Goal: Task Accomplishment & Management: Manage account settings

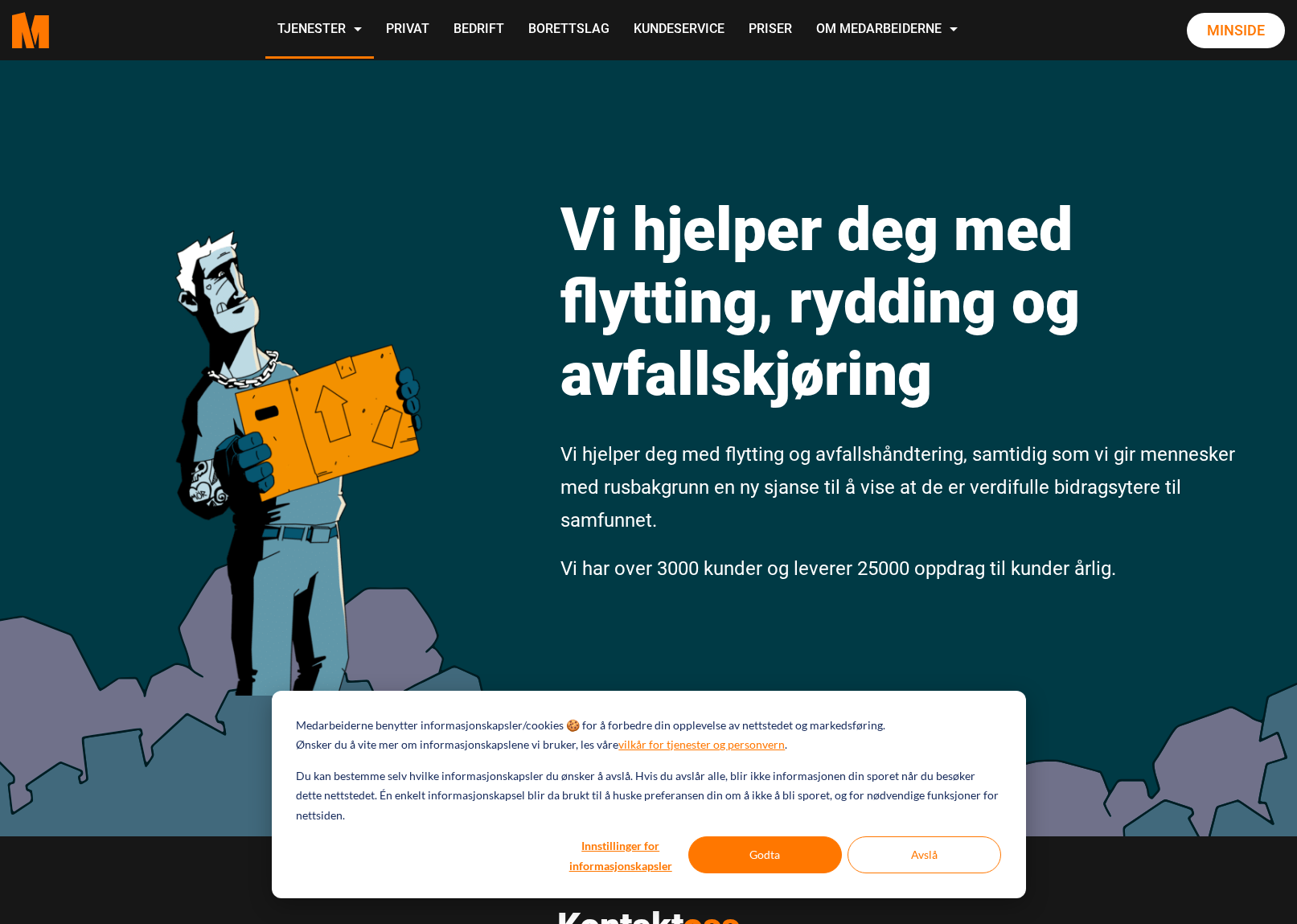
click at [1223, 35] on link "Minside" at bounding box center [1235, 30] width 98 height 35
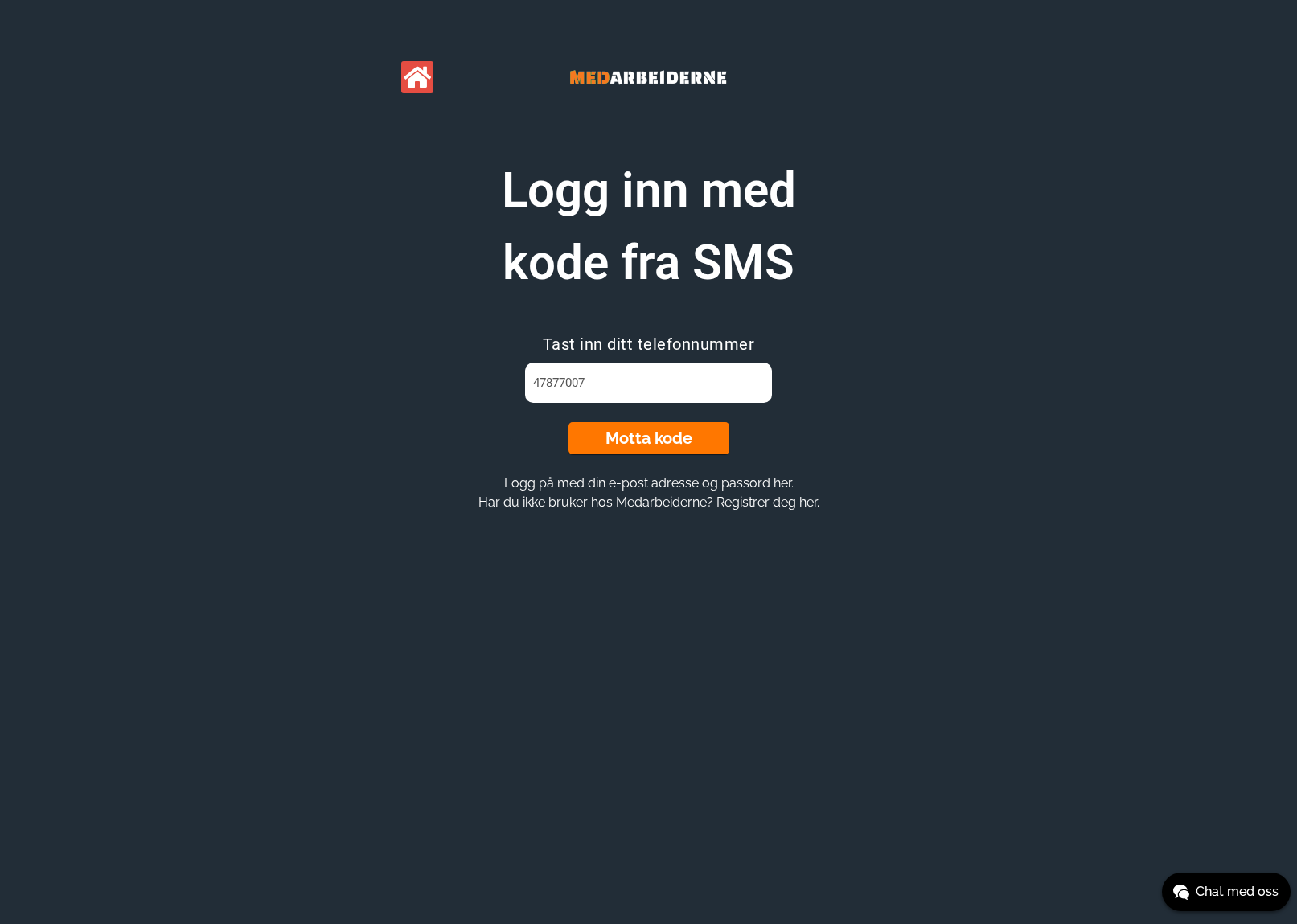
type input "47877007"
click at [656, 447] on button "Motta kode" at bounding box center [649, 438] width 161 height 32
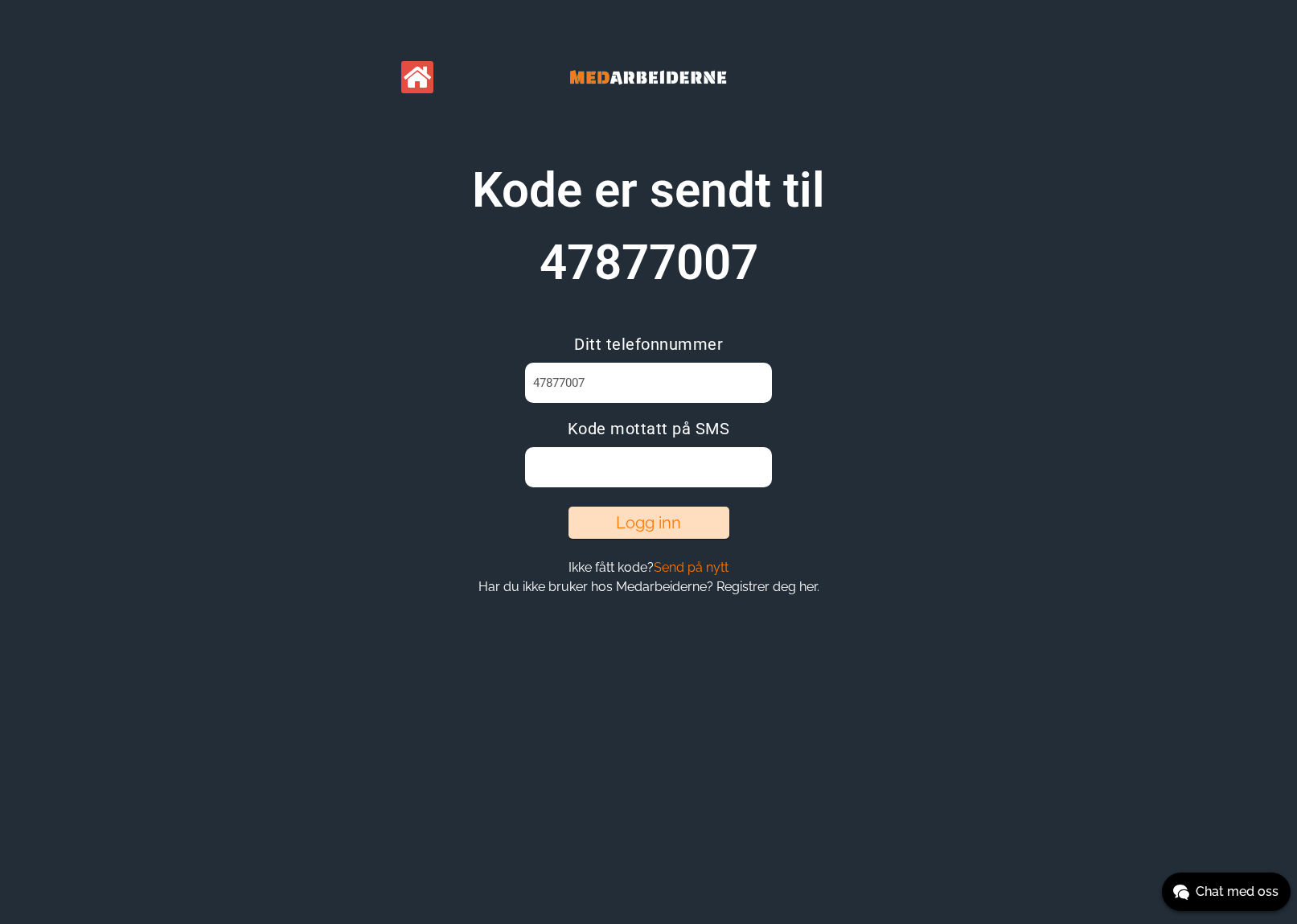
click at [571, 460] on input at bounding box center [648, 468] width 247 height 40
click at [576, 468] on input at bounding box center [648, 468] width 247 height 40
type input "U65H5FGW"
click at [632, 522] on button "Logg inn" at bounding box center [649, 522] width 161 height 32
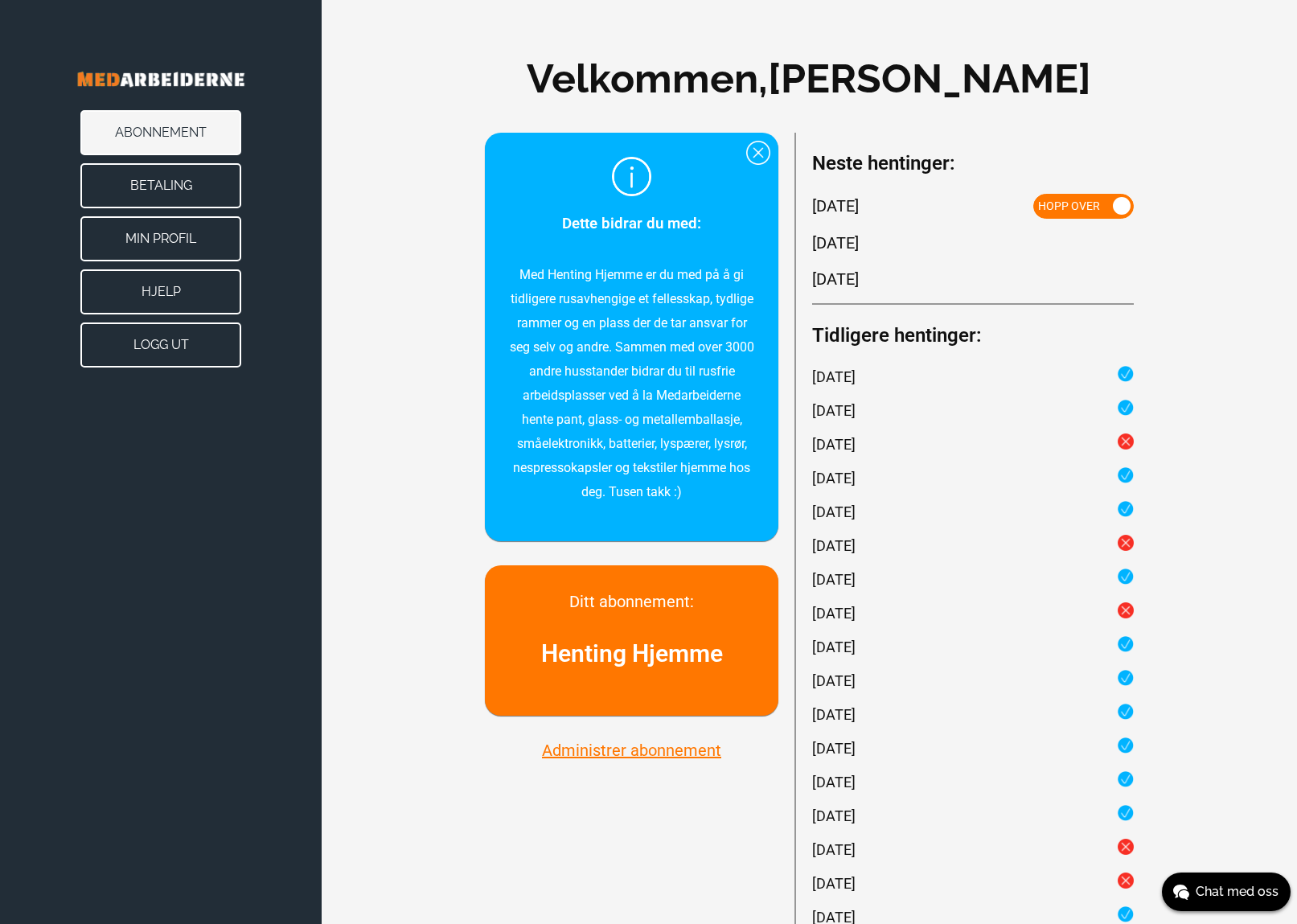
click at [571, 760] on button "Administrer abonnement" at bounding box center [631, 750] width 189 height 21
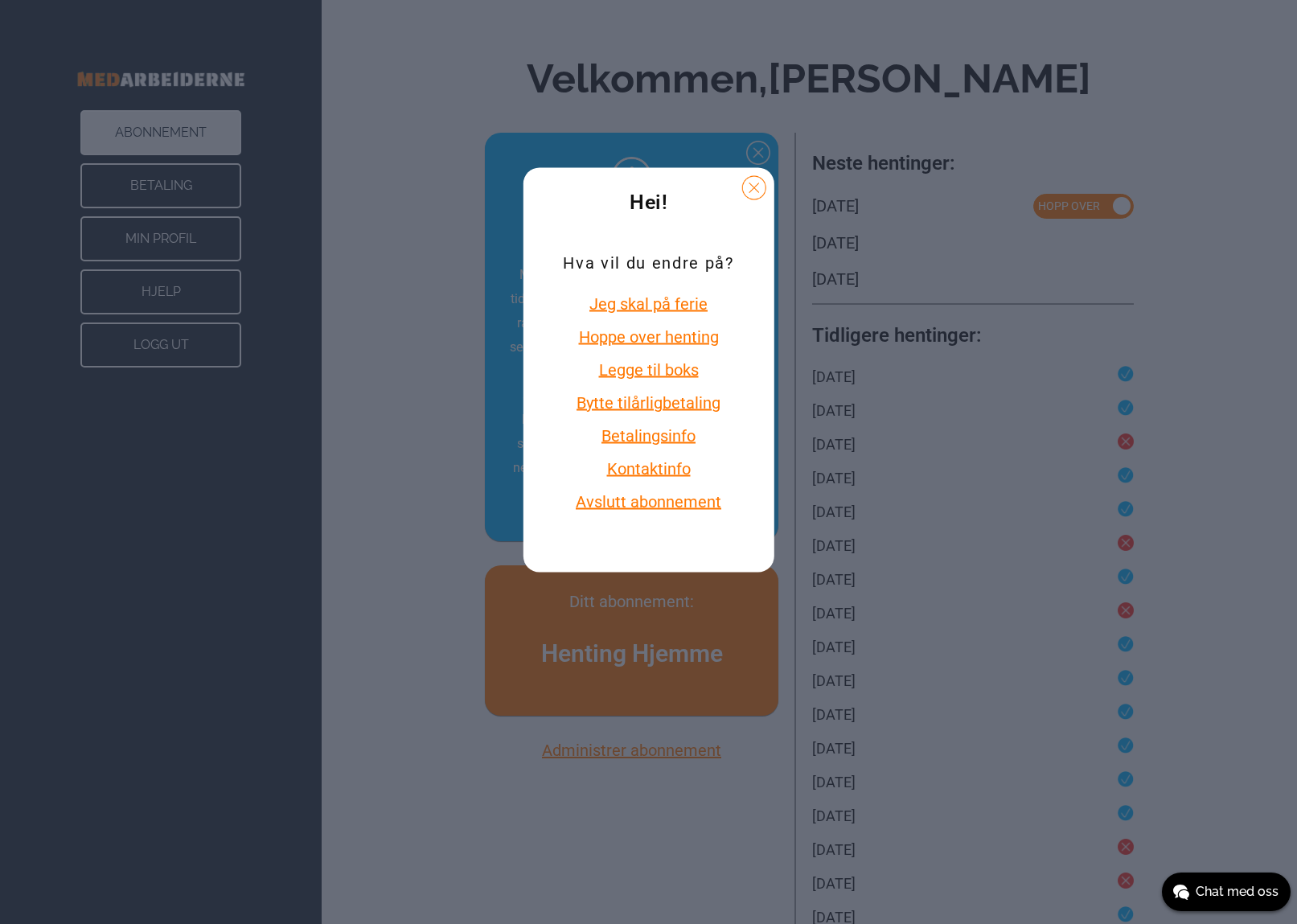
click at [626, 511] on button "Avslutt abonnement" at bounding box center [647, 501] width 170 height 21
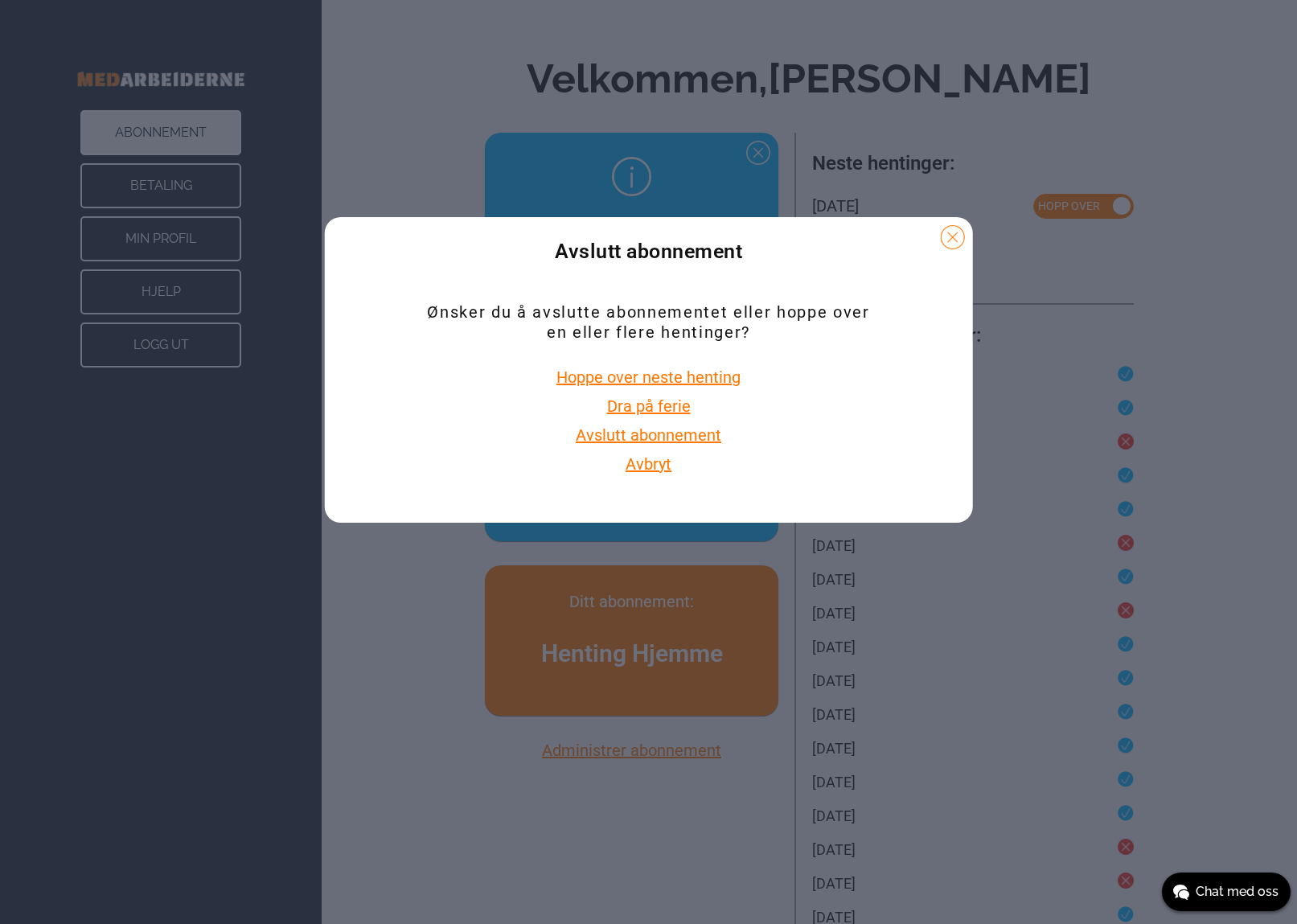
click at [639, 441] on button "Avslutt abonnement" at bounding box center [648, 434] width 156 height 21
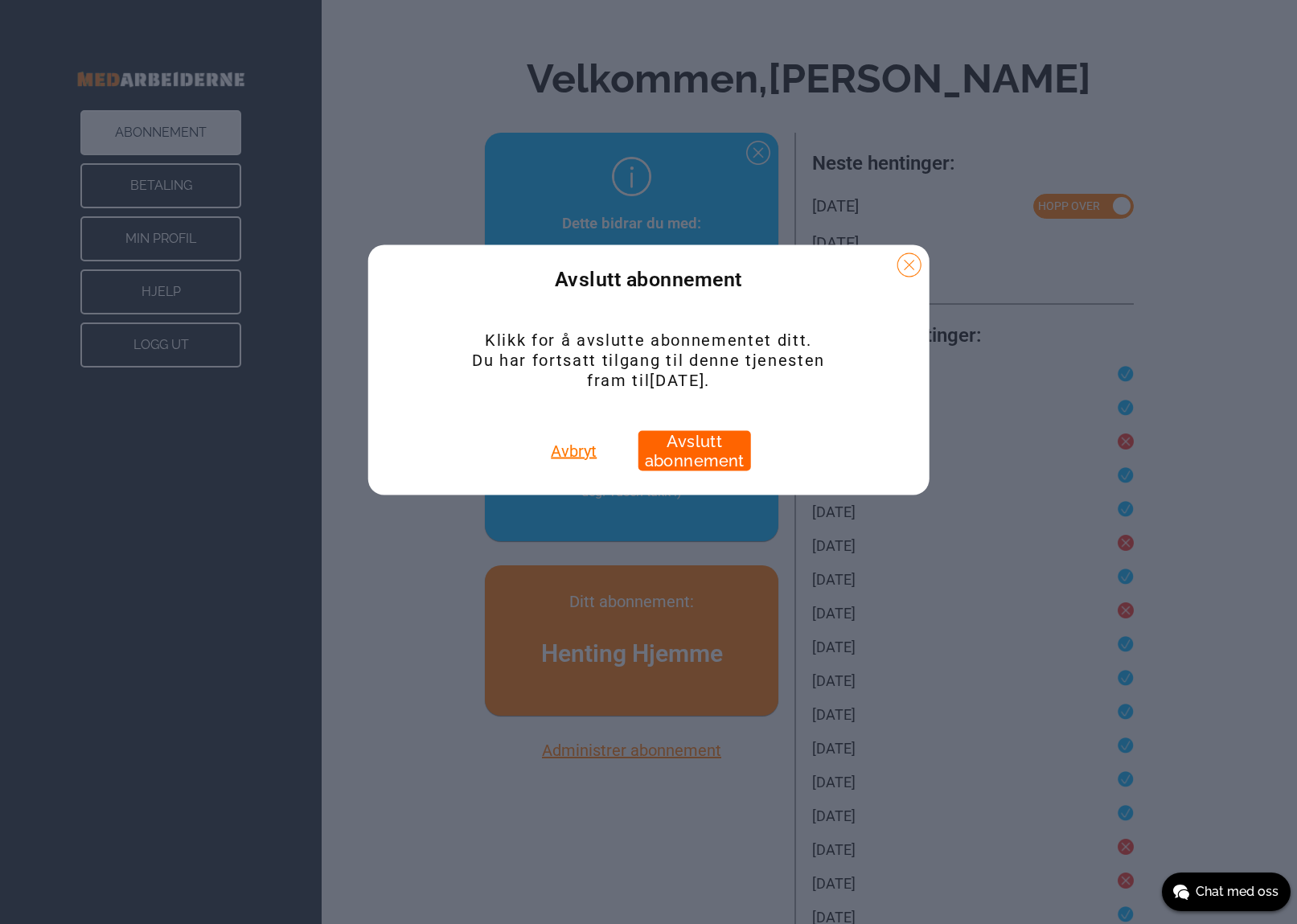
click at [692, 445] on button "Avslutt abonnement" at bounding box center [695, 450] width 112 height 40
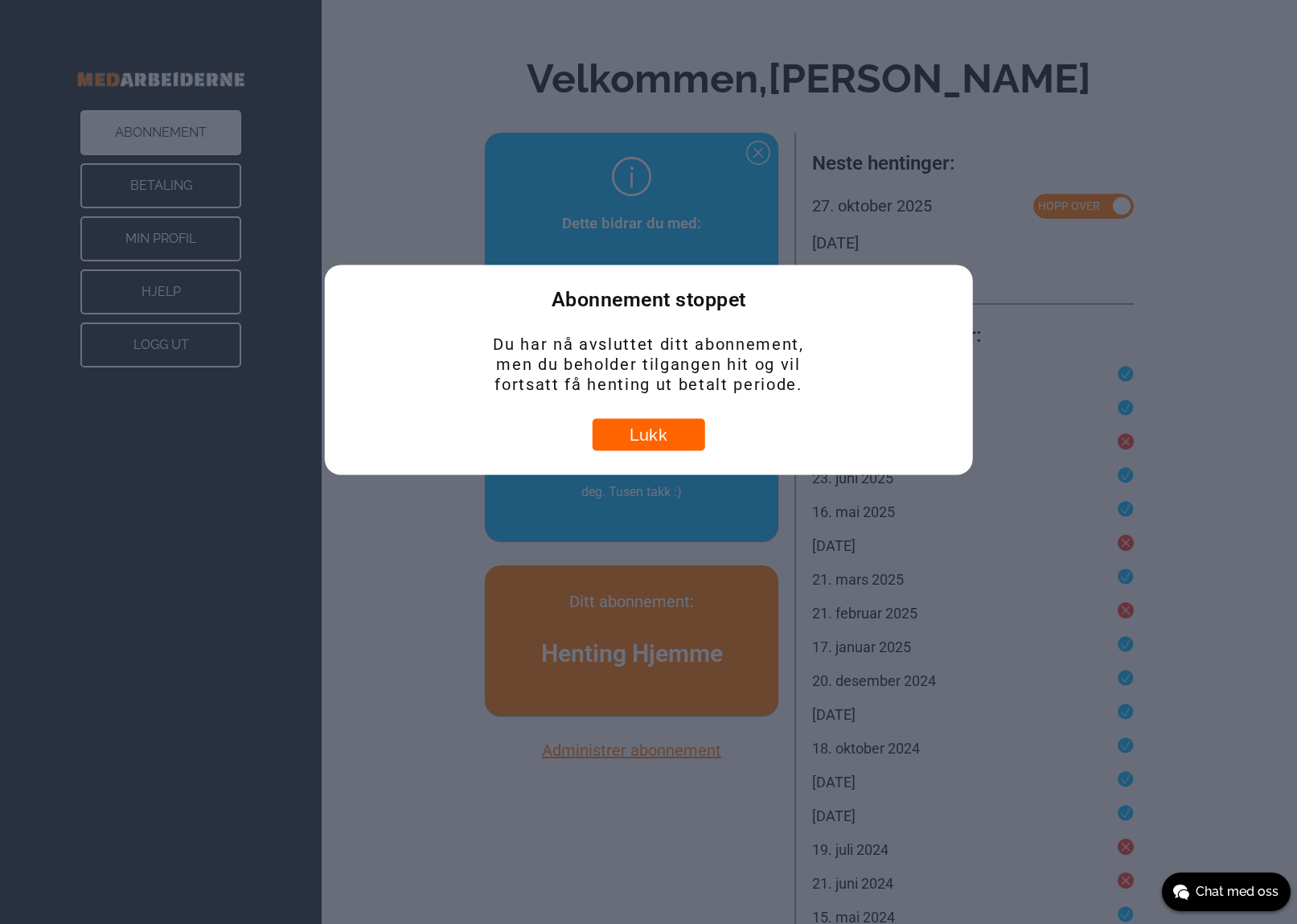
click at [637, 436] on button "Lukk" at bounding box center [649, 433] width 112 height 32
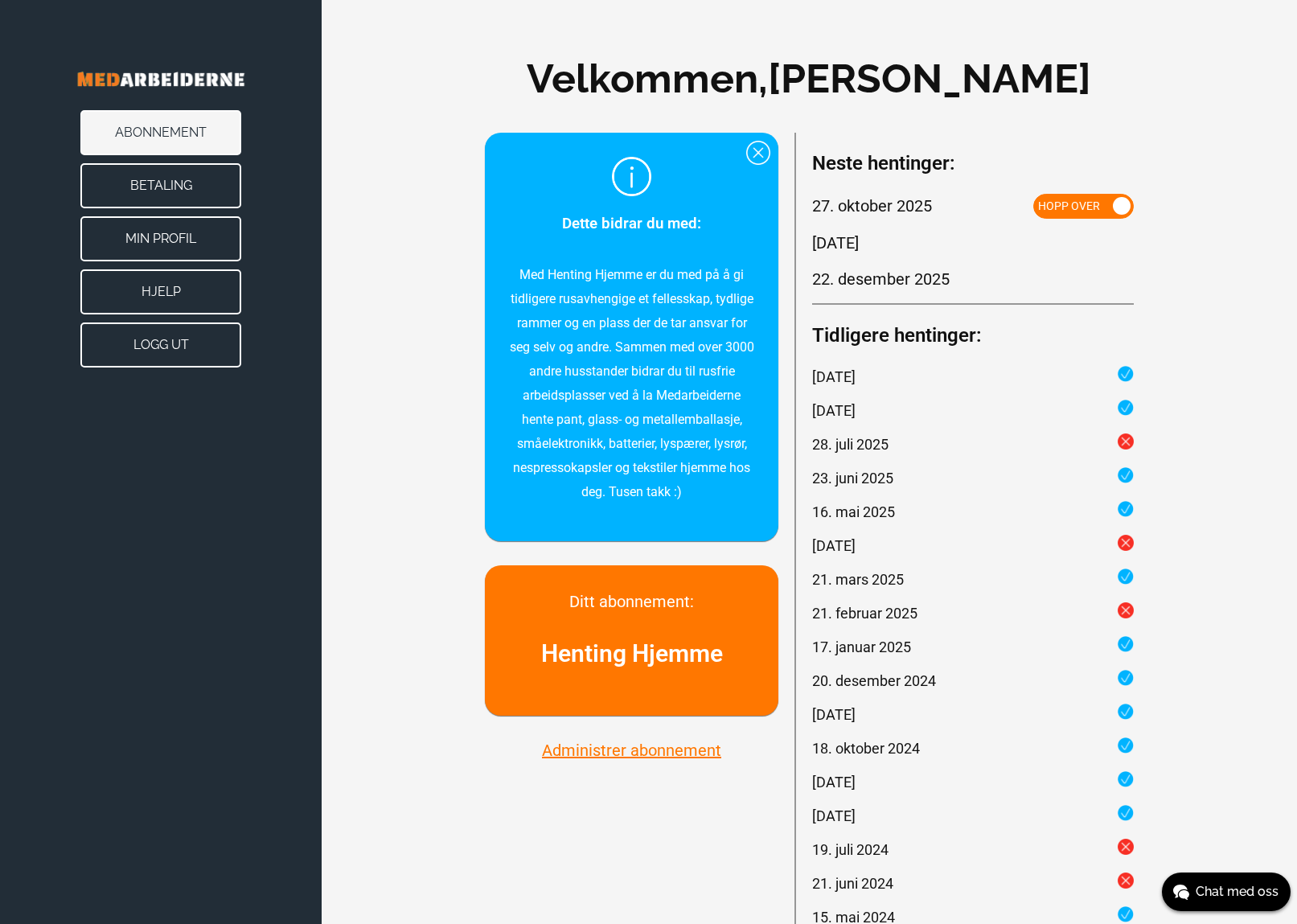
click at [178, 351] on button "Logg ut" at bounding box center [160, 344] width 161 height 45
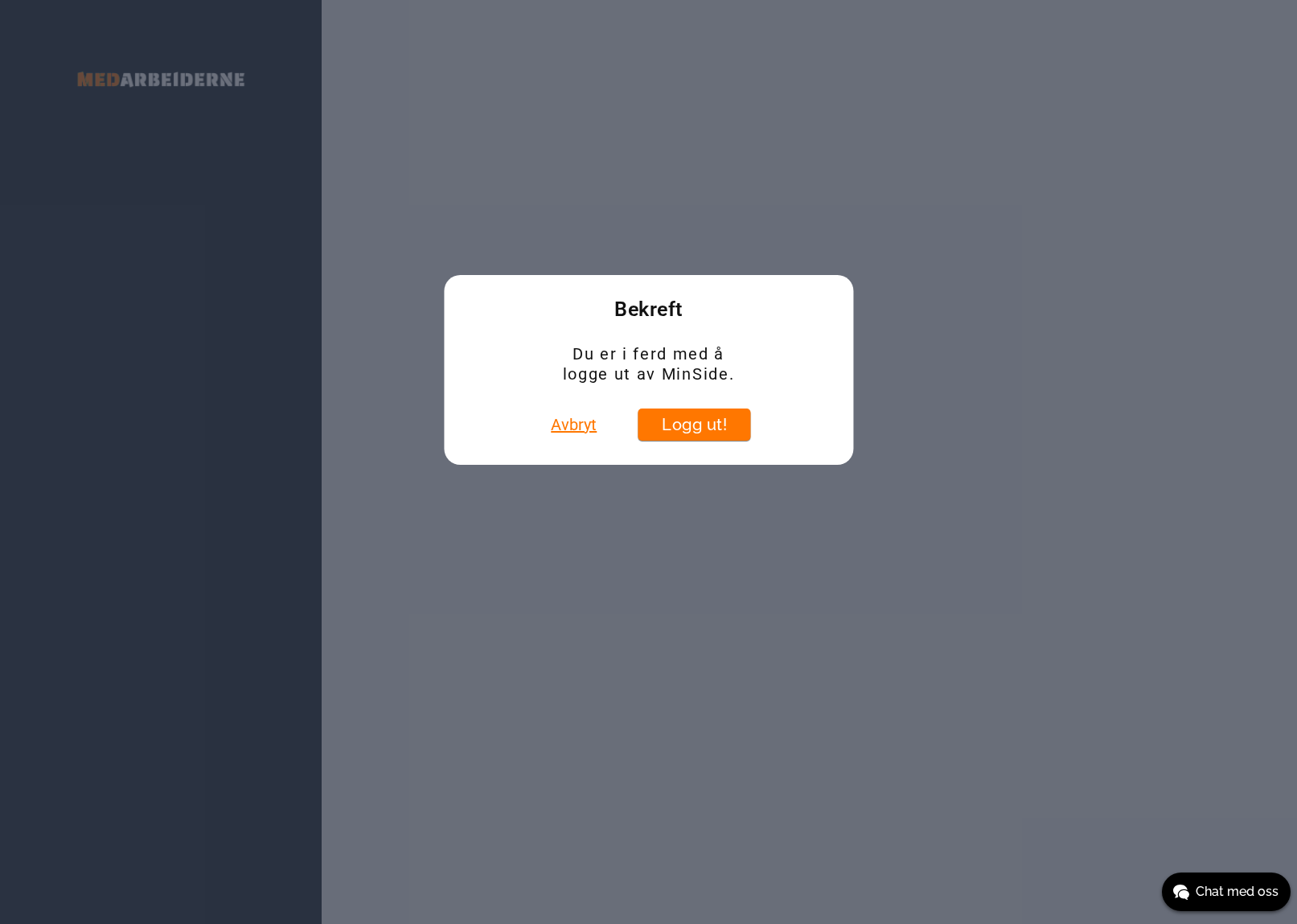
click at [562, 424] on button "Avbryt" at bounding box center [573, 424] width 55 height 32
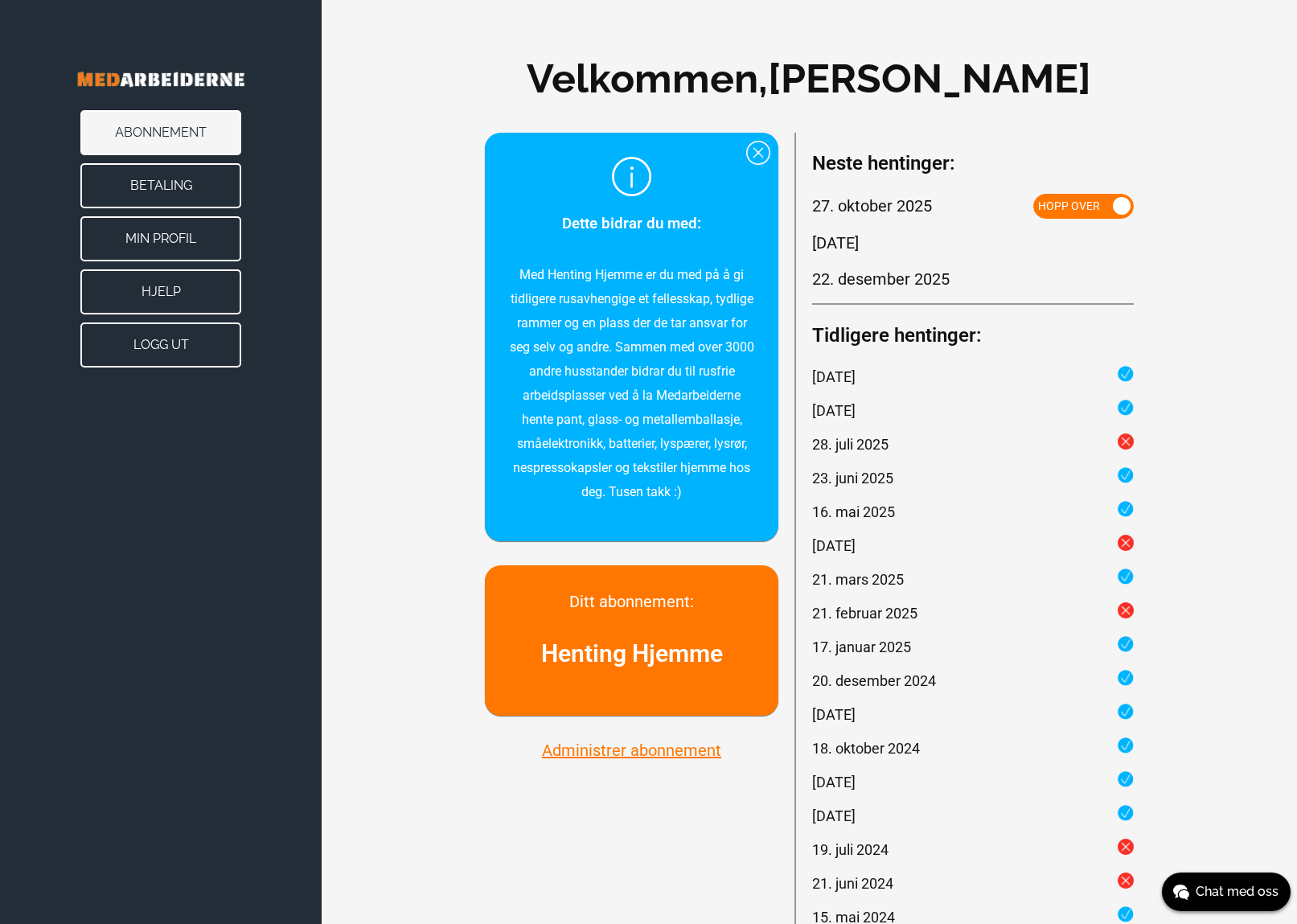
click at [181, 342] on button "Logg ut" at bounding box center [160, 344] width 161 height 45
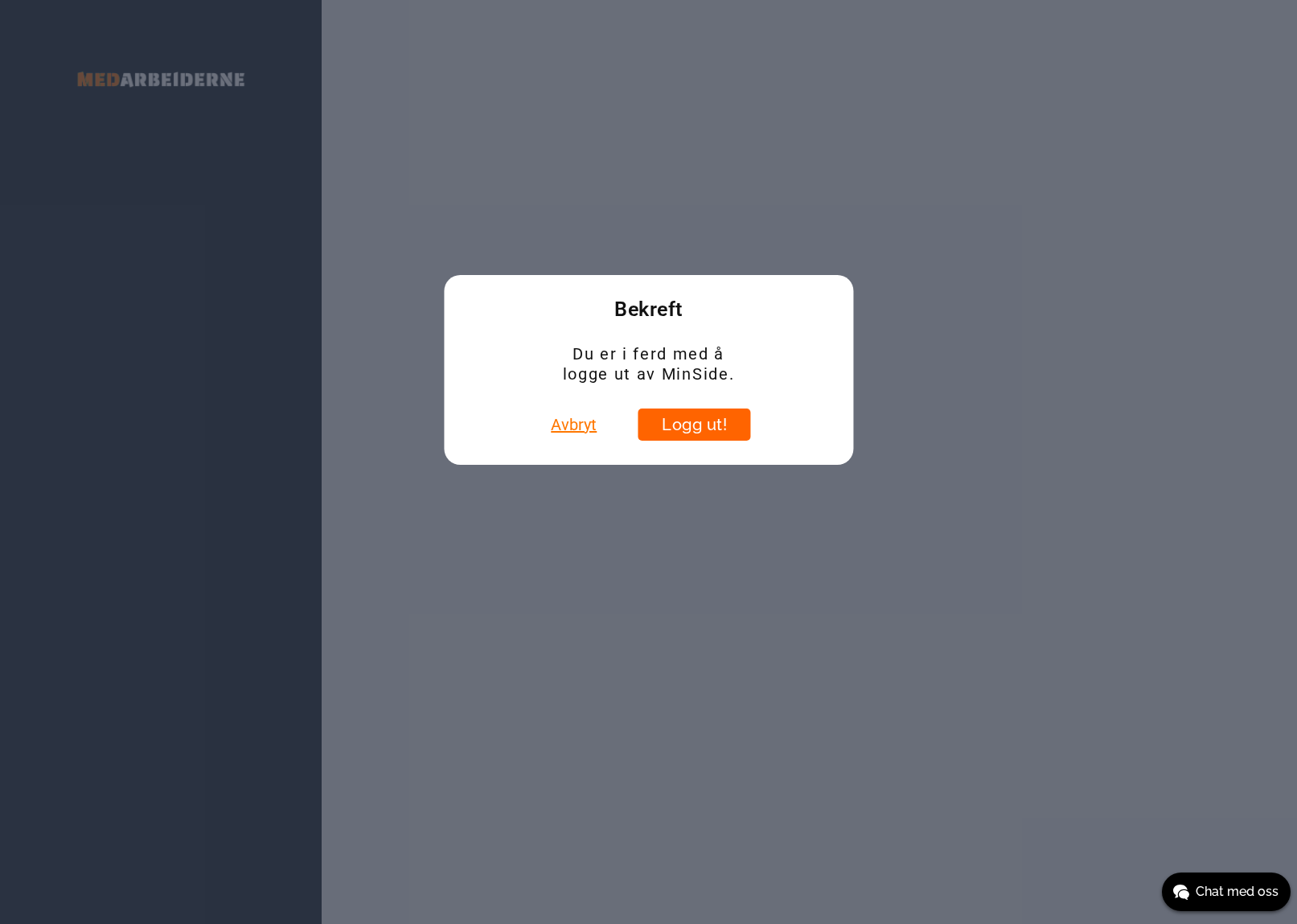
click at [728, 424] on button "Logg ut!" at bounding box center [695, 424] width 112 height 32
